Goal: Task Accomplishment & Management: Complete application form

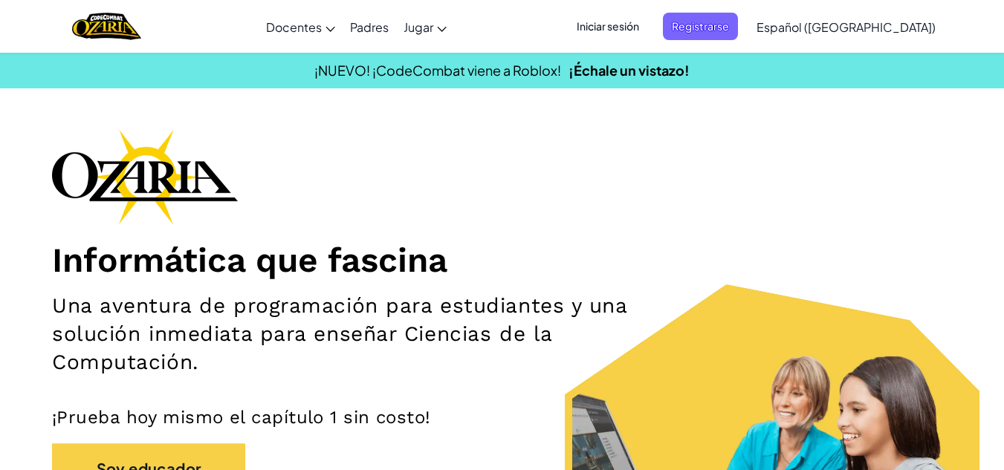
click at [639, 21] on font "Iniciar sesión" at bounding box center [608, 25] width 62 height 13
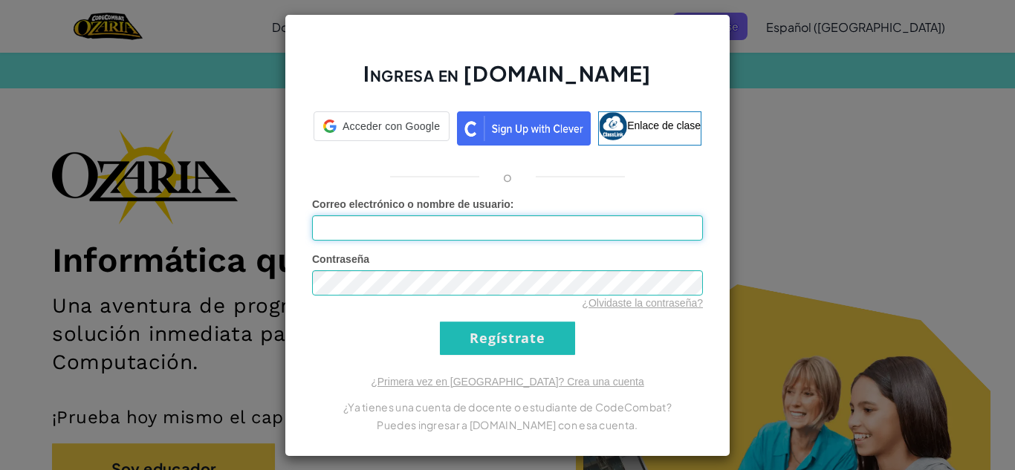
type input "[PERSON_NAME] A"
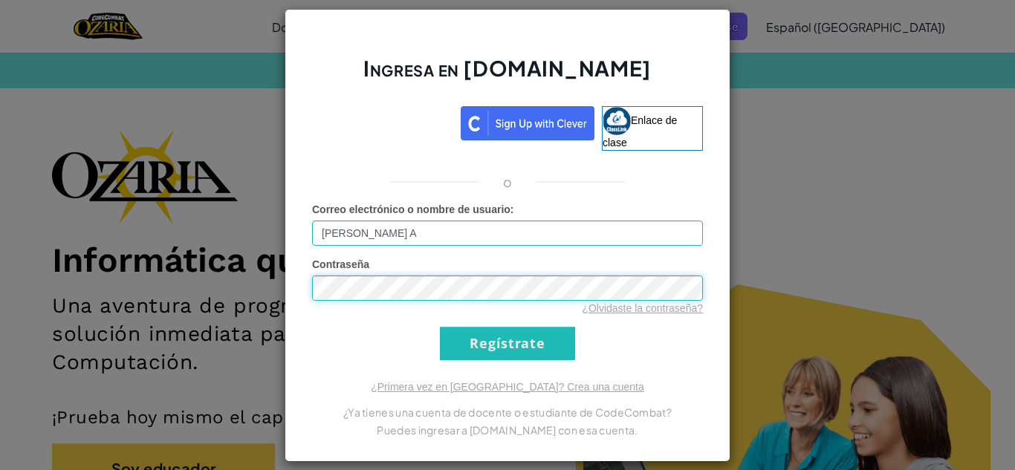
click at [276, 282] on div "Ingresa en [DOMAIN_NAME] Enlace de clase o Error desconocido. Correo electrónic…" at bounding box center [507, 235] width 1015 height 470
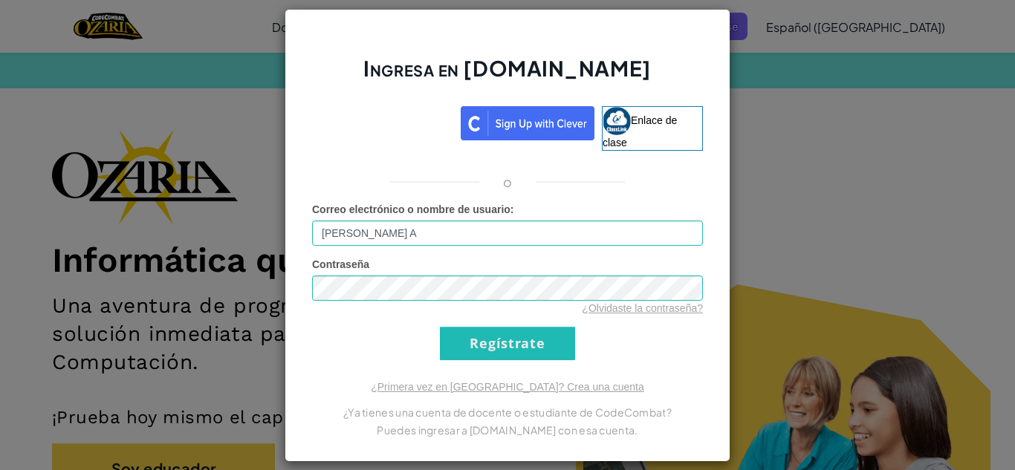
click at [611, 353] on font "Regístrate" at bounding box center [507, 343] width 391 height 33
click at [551, 346] on input "Regístrate" at bounding box center [507, 343] width 135 height 33
